Goal: Obtain resource: Download file/media

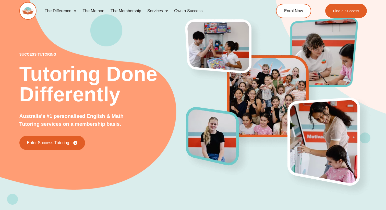
click at [383, 24] on div "The Difference Personalised Program Inspirational Tutors Motivational Learning …" at bounding box center [193, 13] width 386 height 27
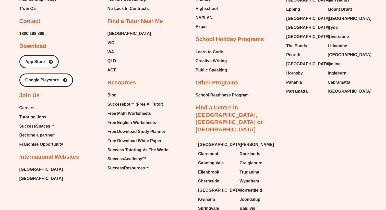
scroll to position [2183, 0]
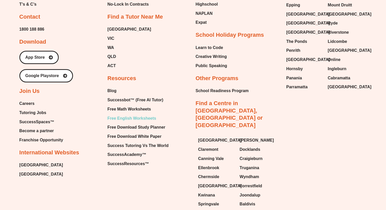
click at [137, 115] on span "Free English Worksheets" at bounding box center [132, 119] width 49 height 8
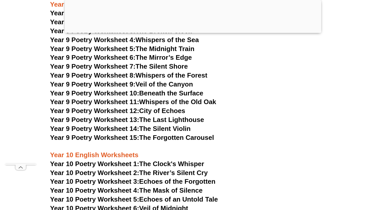
scroll to position [3588, 0]
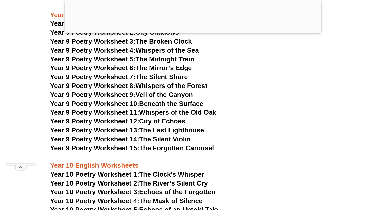
click at [175, 100] on link "Year 9 Poetry Worksheet 10: Beneath the Surface" at bounding box center [126, 104] width 153 height 8
